Goal: Task Accomplishment & Management: Use online tool/utility

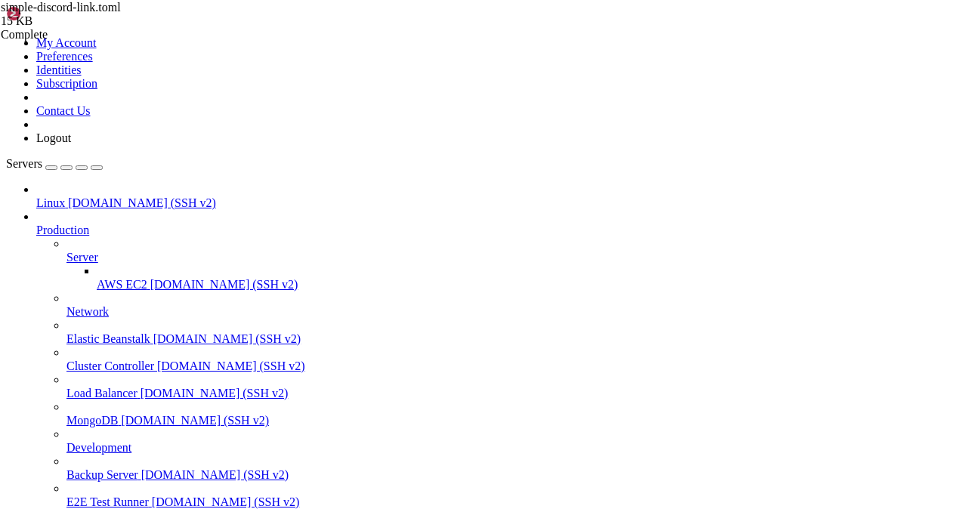
drag, startPoint x: 0, startPoint y: 0, endPoint x: 253, endPoint y: 17, distance: 253.5
drag, startPoint x: 281, startPoint y: 56, endPoint x: 236, endPoint y: 47, distance: 45.5
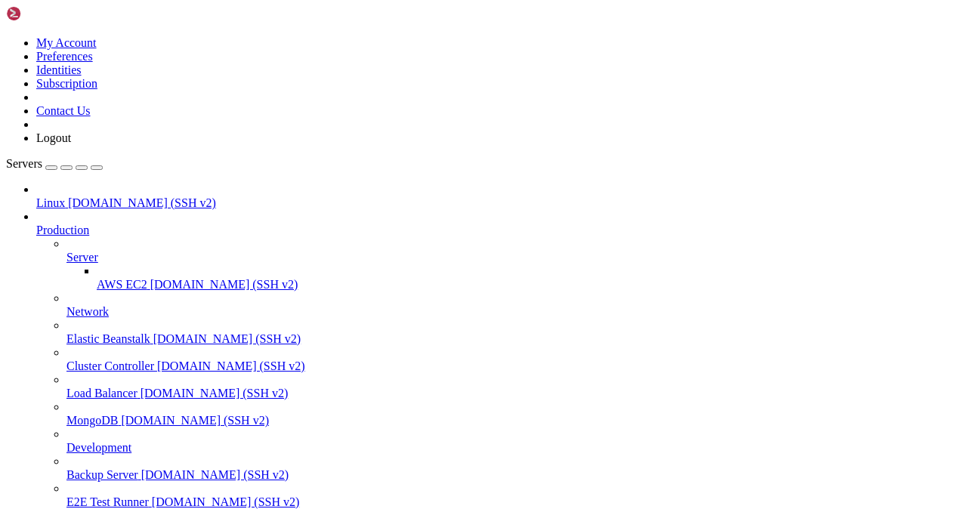
scroll to position [3595, 0]
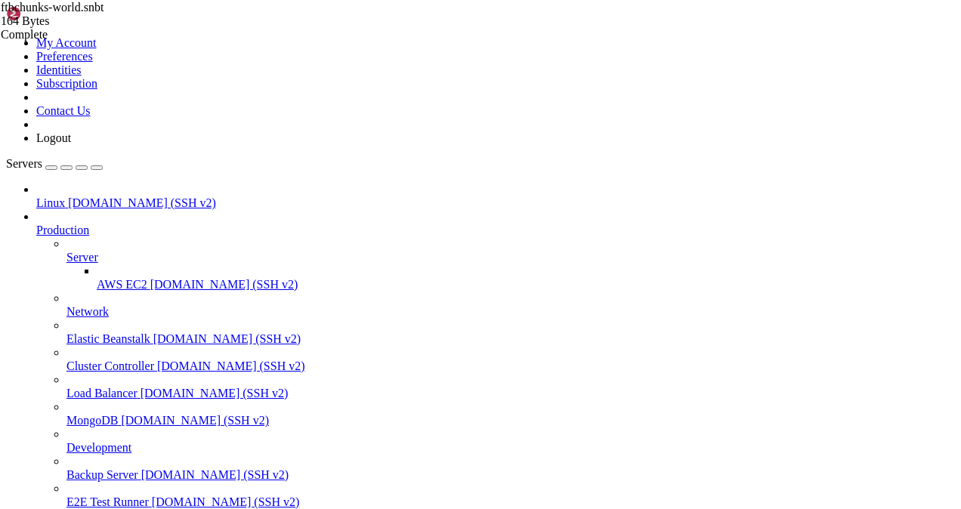
scroll to position [151, 0]
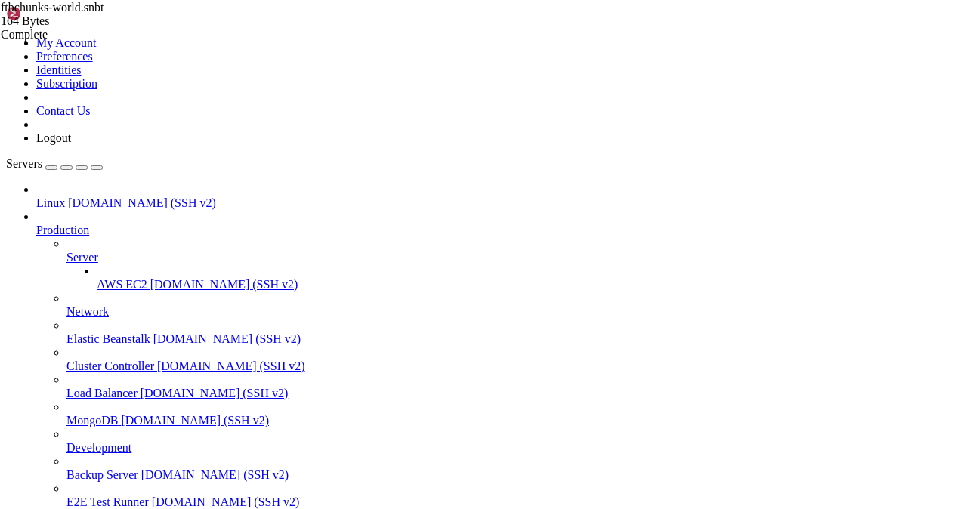
type input "/home/techmoon/world/ftbteams/party"
type textarea "afc532d9-3d27-44bb-aa4c-2df576dde37c: "member""
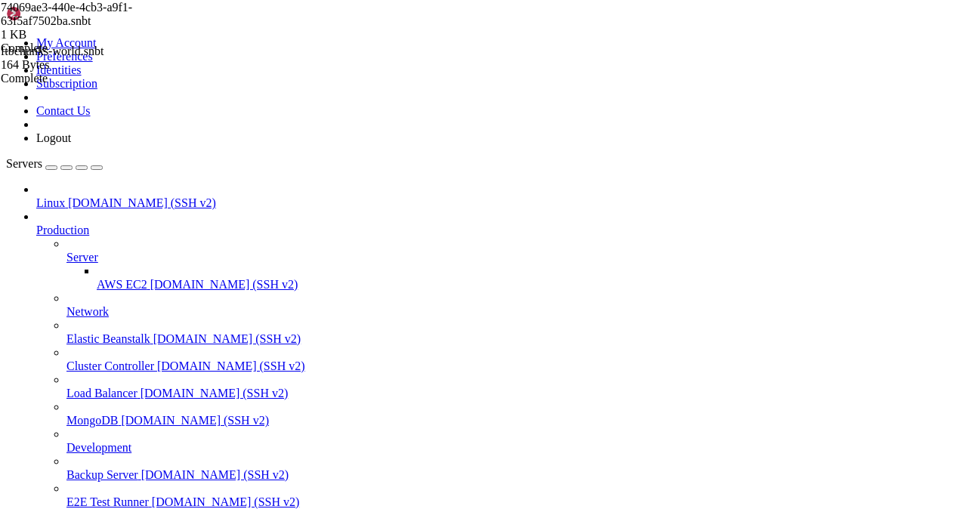
paste textarea "bec9614d-5e9a-468a-af37-2837b180e517"
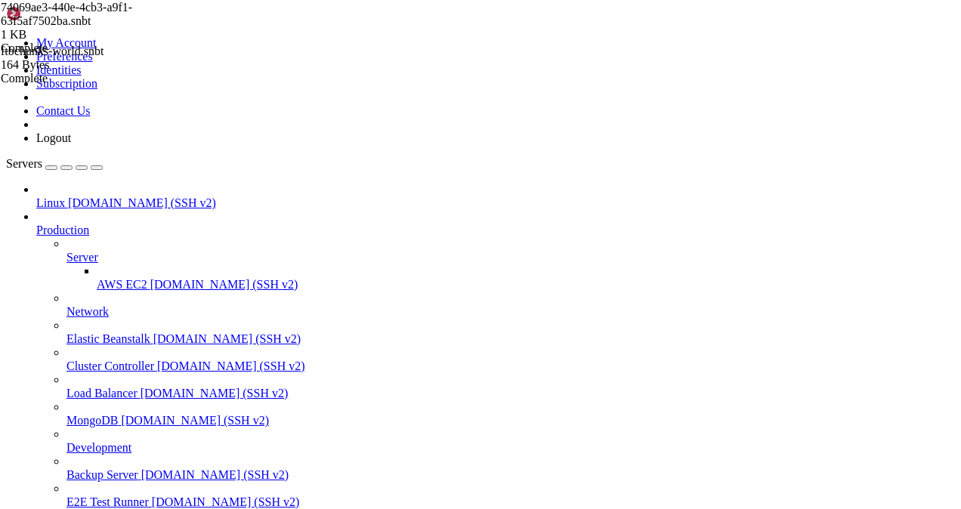
type textarea "bec9614d-5e9a-468a-af37-2837b180e517: "member""
